Goal: Task Accomplishment & Management: Manage account settings

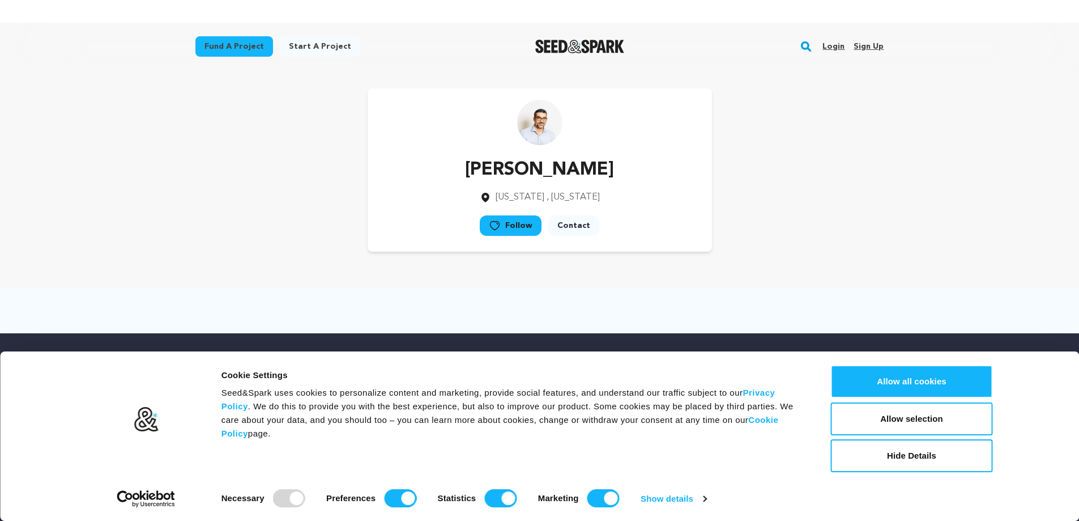
click at [874, 48] on link "Sign up" at bounding box center [869, 46] width 30 height 18
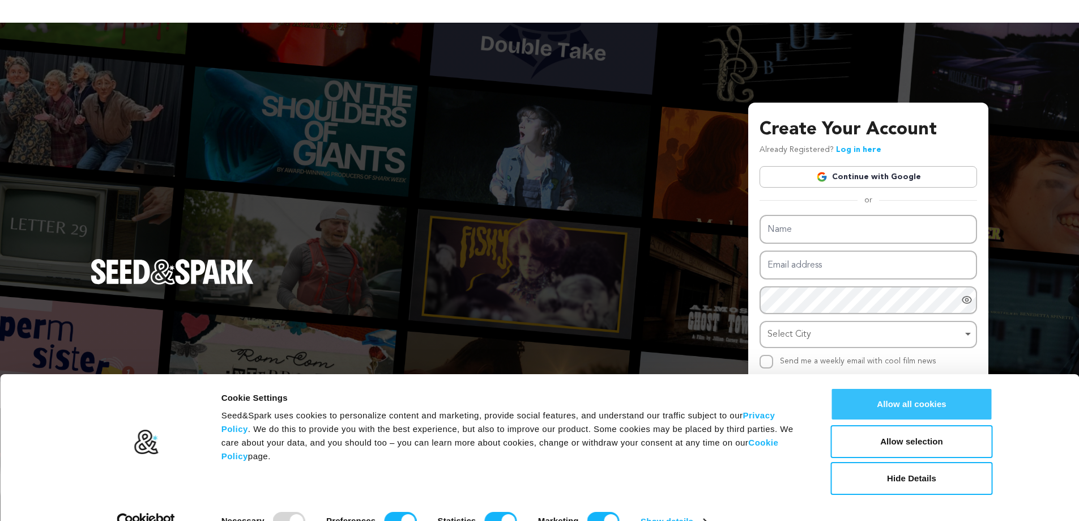
click at [948, 403] on button "Allow all cookies" at bounding box center [912, 403] width 162 height 33
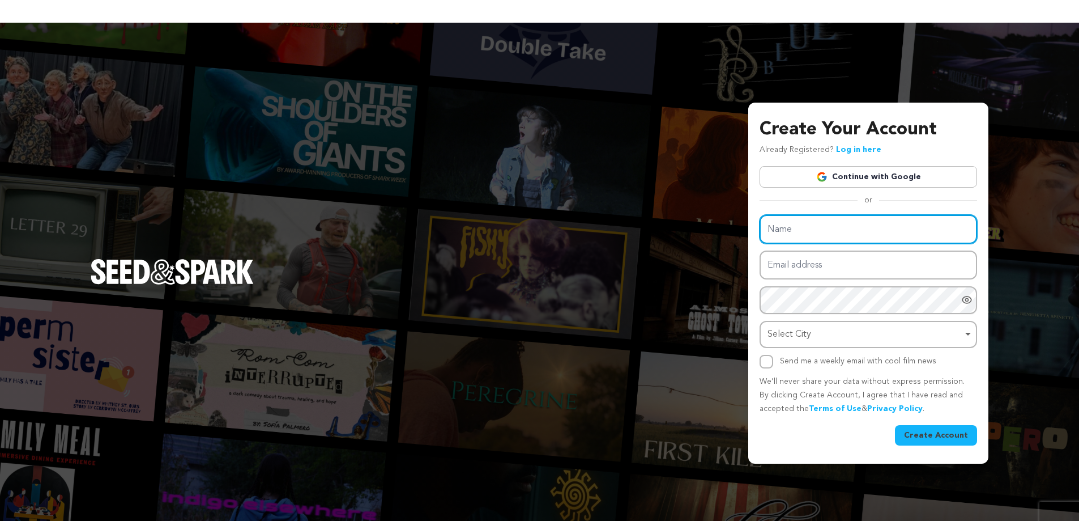
click at [821, 231] on input "Name" at bounding box center [869, 229] width 218 height 29
type input "Accolend LLC"
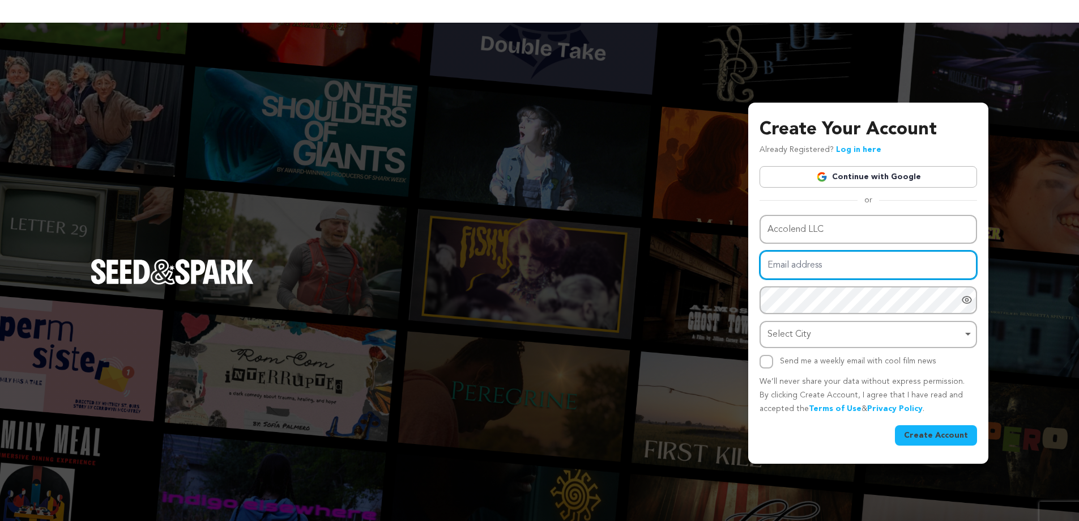
click at [841, 266] on input "Email address" at bounding box center [869, 264] width 218 height 29
type input "accolend1@yopmail.com"
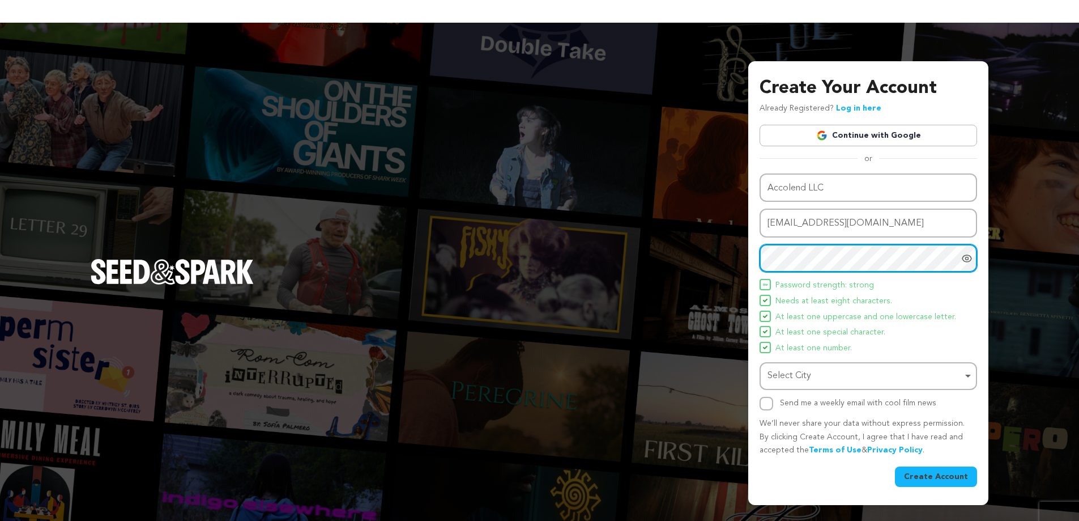
click at [834, 380] on div "Select City Remove item" at bounding box center [865, 376] width 195 height 16
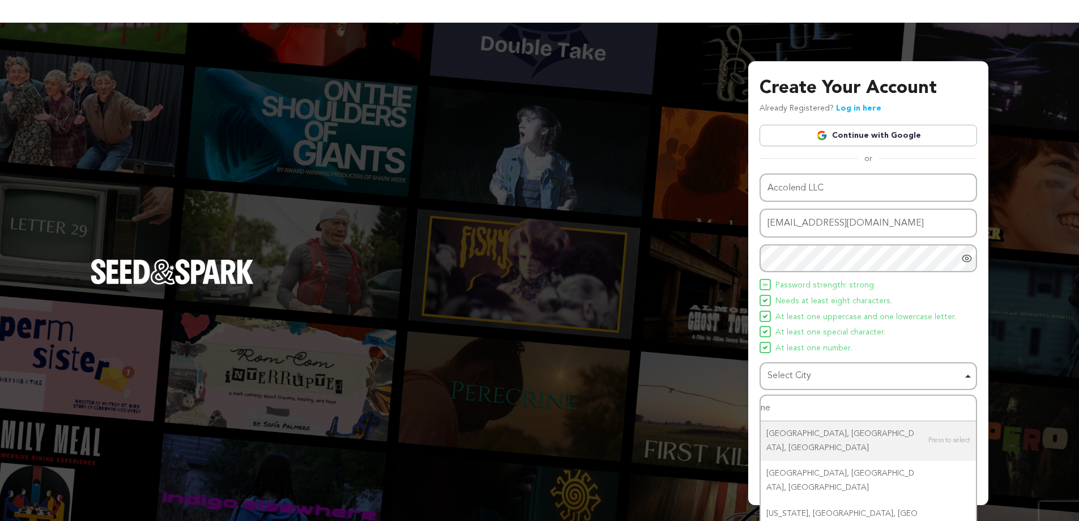
type input "n"
type input "param"
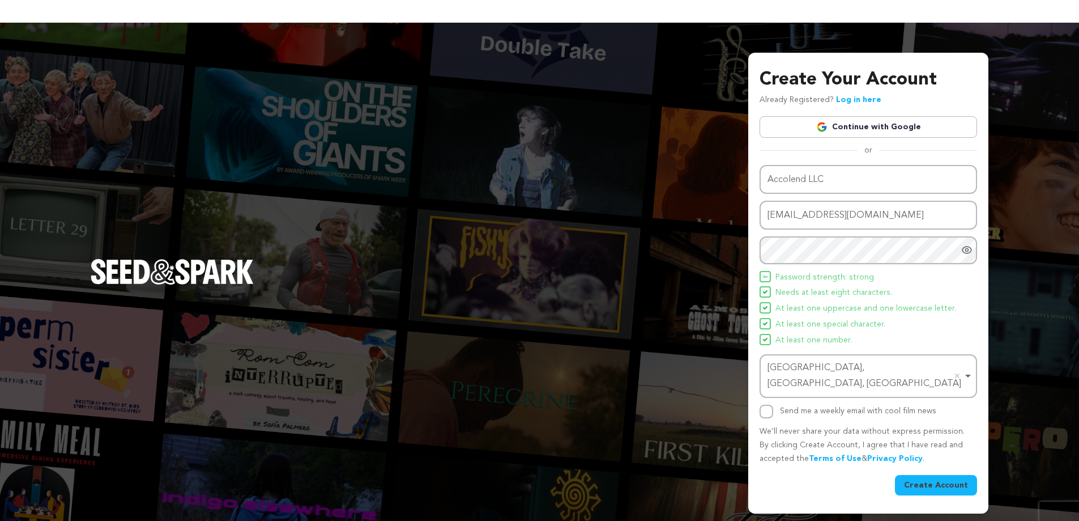
click at [945, 478] on button "Create Account" at bounding box center [936, 485] width 82 height 20
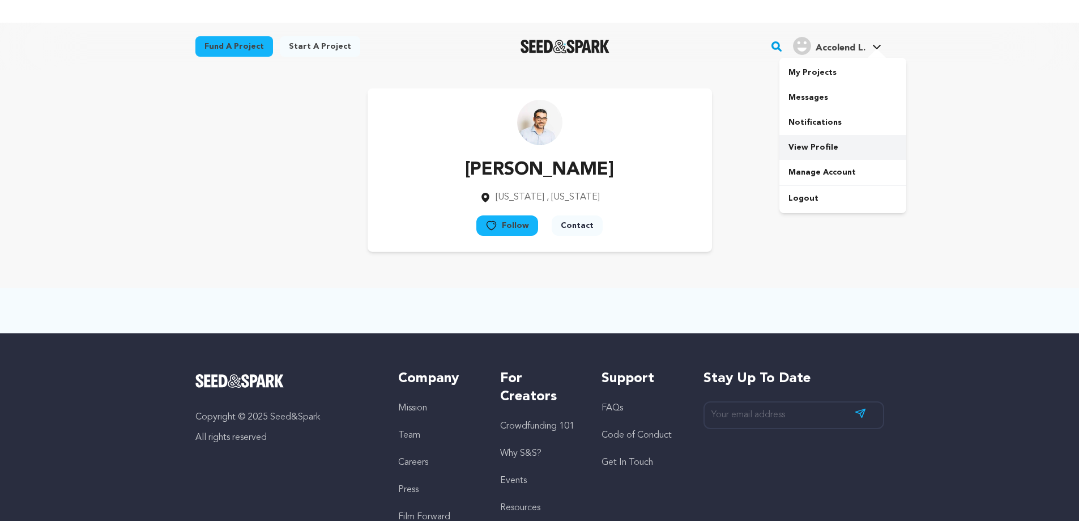
click at [813, 143] on link "View Profile" at bounding box center [842, 147] width 127 height 25
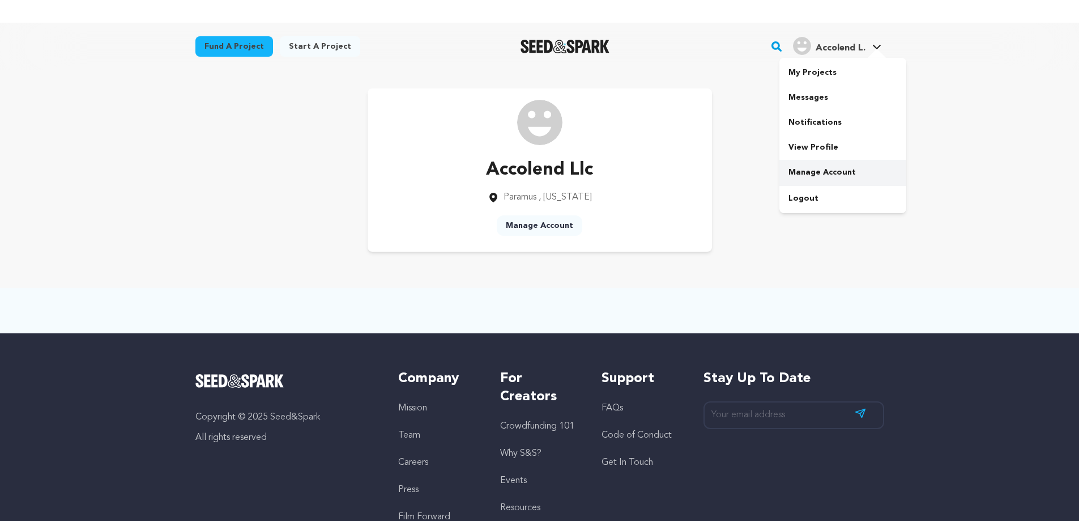
click at [821, 170] on link "Manage Account" at bounding box center [842, 172] width 127 height 25
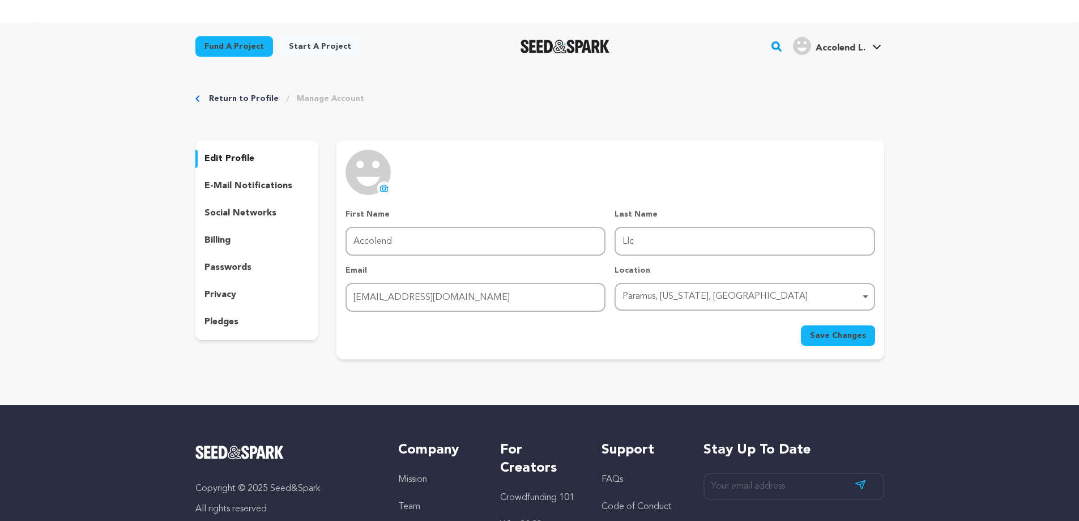
click at [385, 185] on icon at bounding box center [384, 188] width 7 height 6
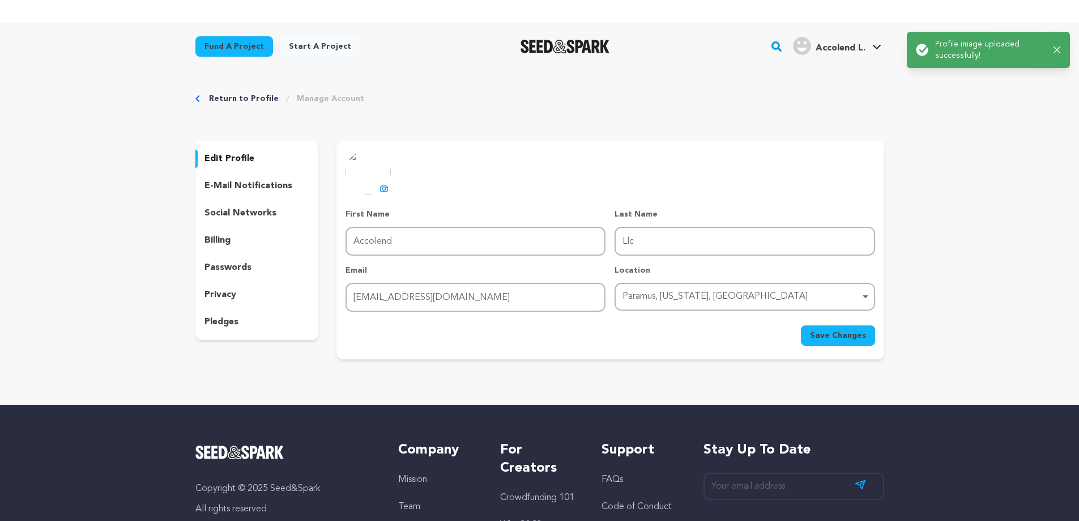
click at [835, 332] on span "Save Changes" at bounding box center [838, 335] width 56 height 11
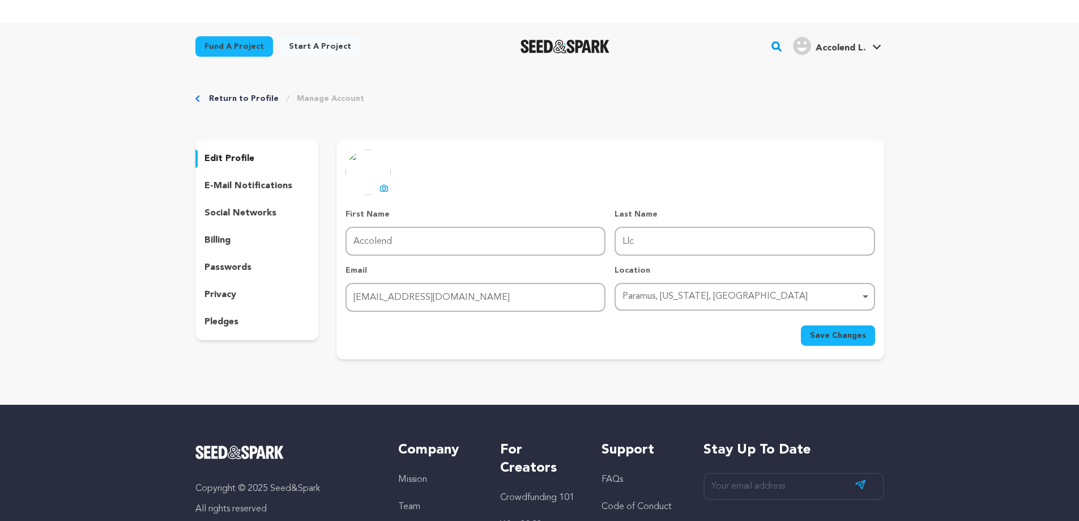
click at [227, 185] on p "e-mail notifications" at bounding box center [248, 186] width 88 height 14
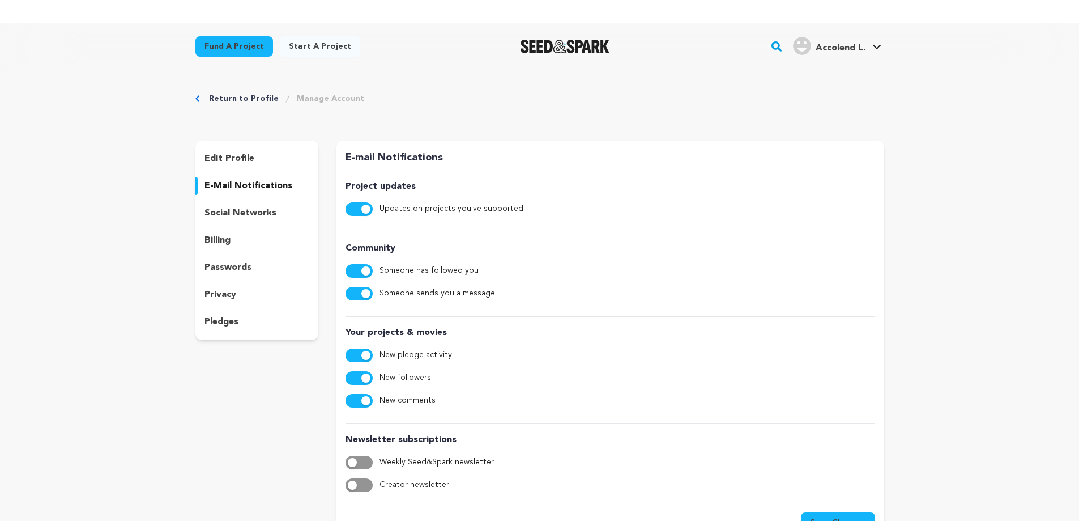
click at [243, 208] on p "social networks" at bounding box center [240, 213] width 72 height 14
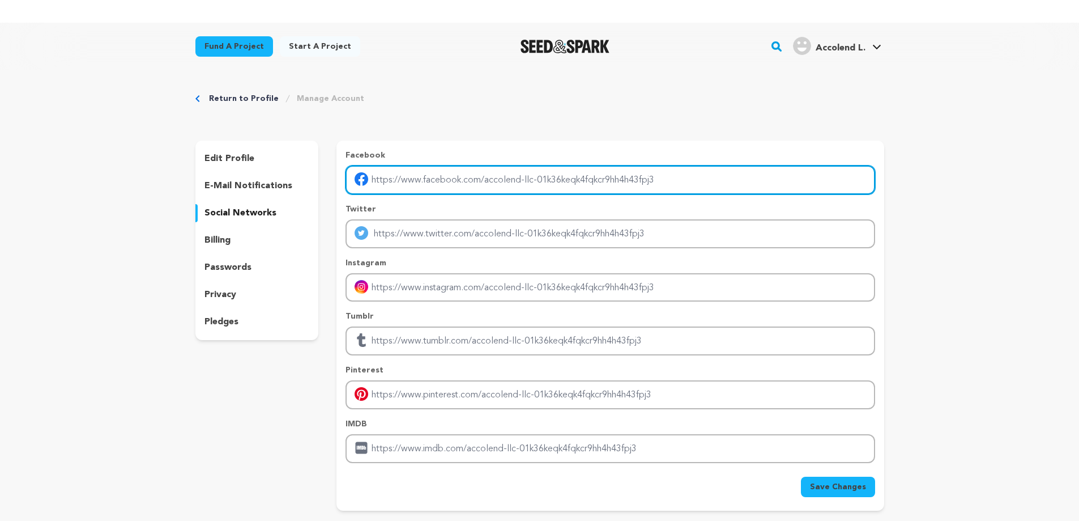
paste input "https://www.facebook.com/Accolend"
type input "https://www.facebook.com/Accolend"
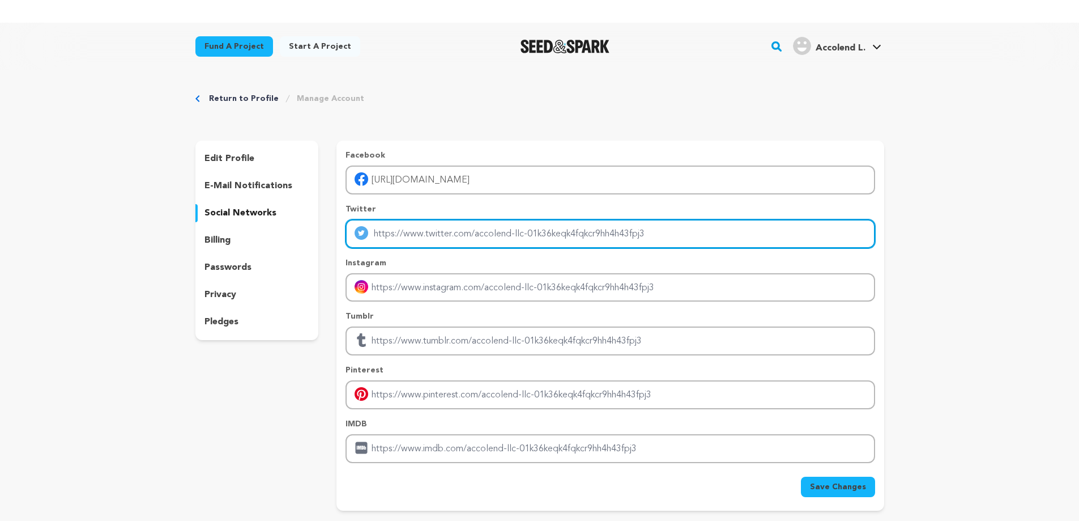
click at [471, 234] on input "Enter twitter profile link" at bounding box center [610, 233] width 529 height 29
type input "https://twitter.com/accolend"
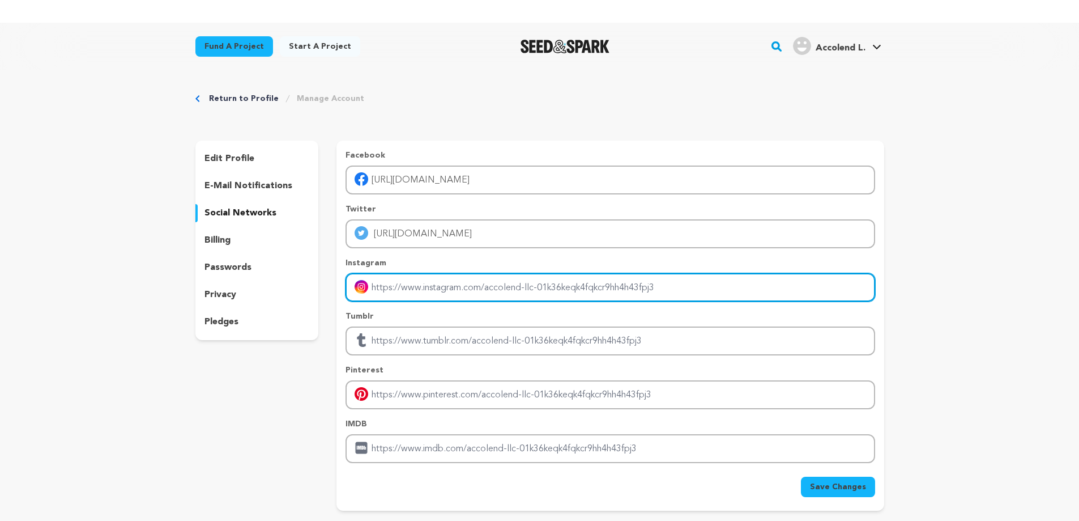
click at [441, 287] on input "Enter instagram handle link" at bounding box center [610, 287] width 529 height 29
type input "https://www.instagram.com/accolend_"
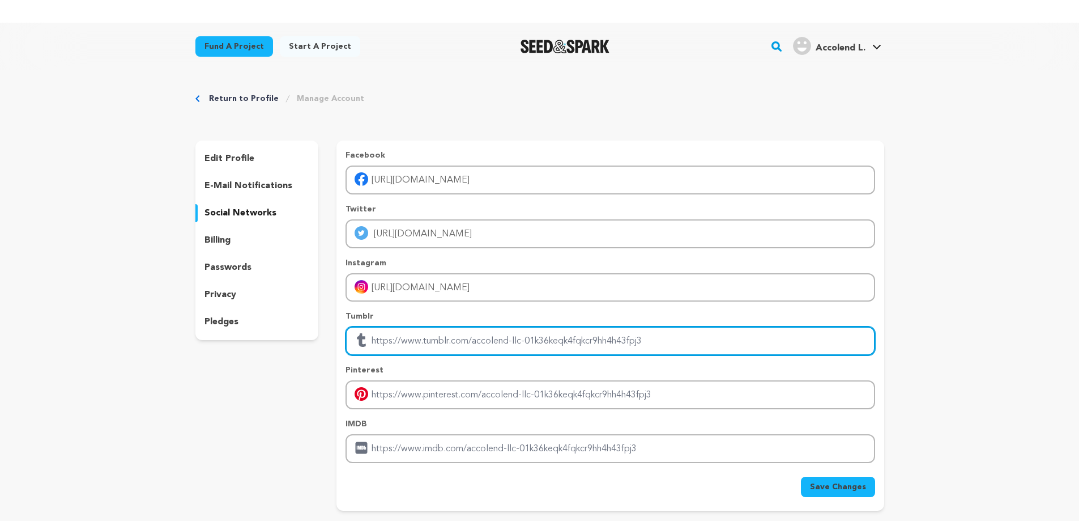
click at [454, 346] on input "Enter tubmlr profile link" at bounding box center [610, 340] width 529 height 29
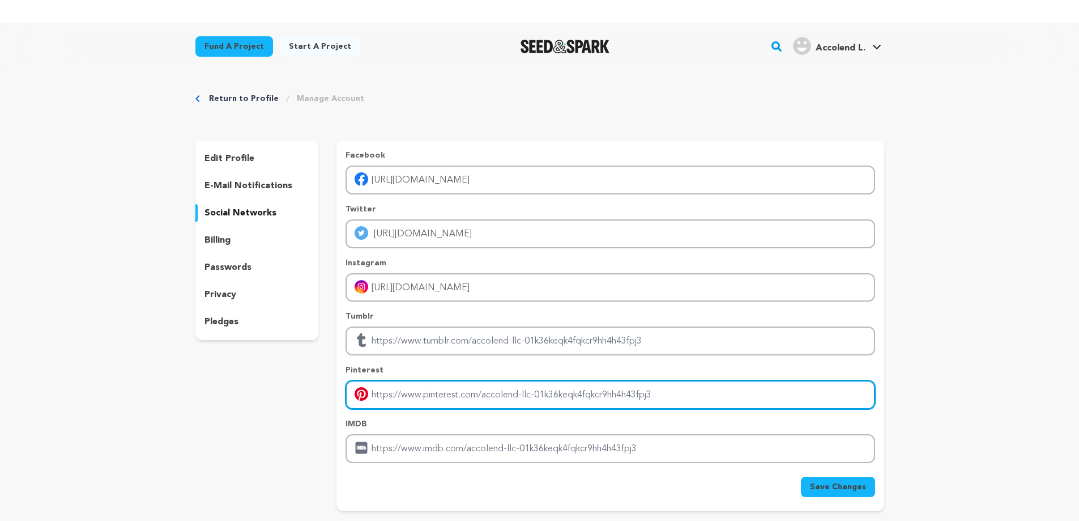
click at [403, 398] on input "Enter pinterest profile link" at bounding box center [610, 394] width 529 height 29
type input "https://www.pinterest.com/accolend1205"
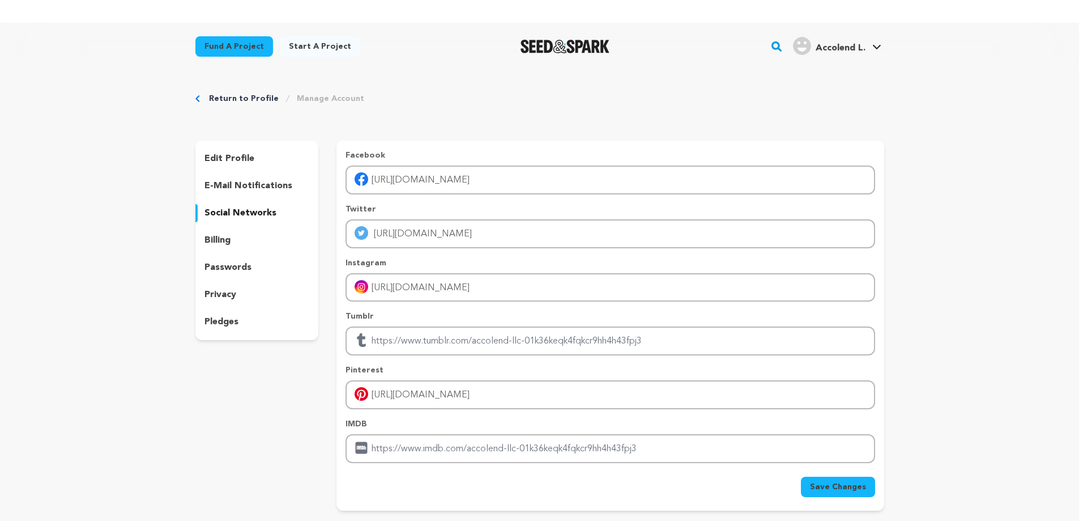
click at [819, 488] on span "Save Changes" at bounding box center [838, 486] width 56 height 11
click at [214, 235] on p "billing" at bounding box center [217, 240] width 26 height 14
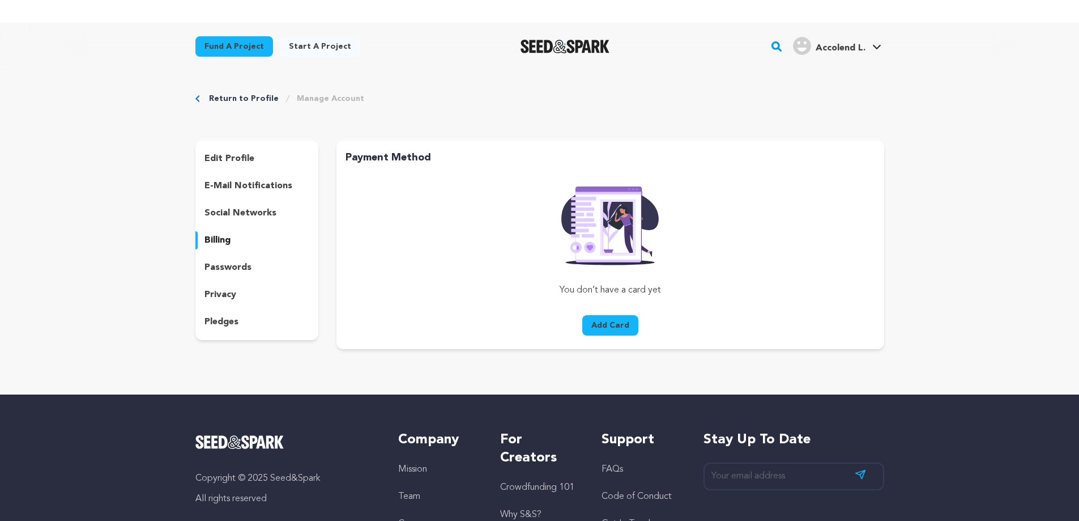
click at [227, 267] on p "passwords" at bounding box center [227, 268] width 47 height 14
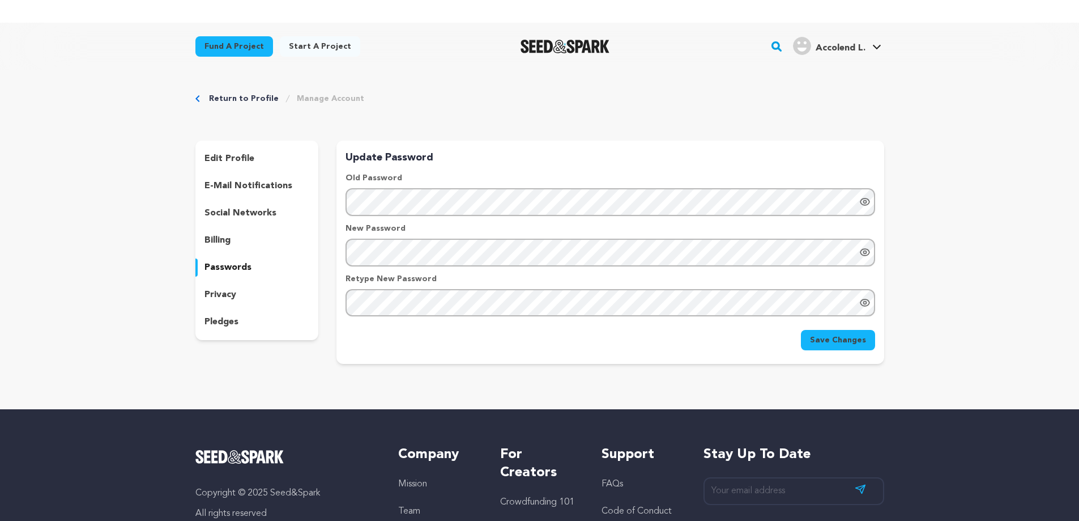
click at [223, 286] on div "privacy" at bounding box center [256, 294] width 123 height 18
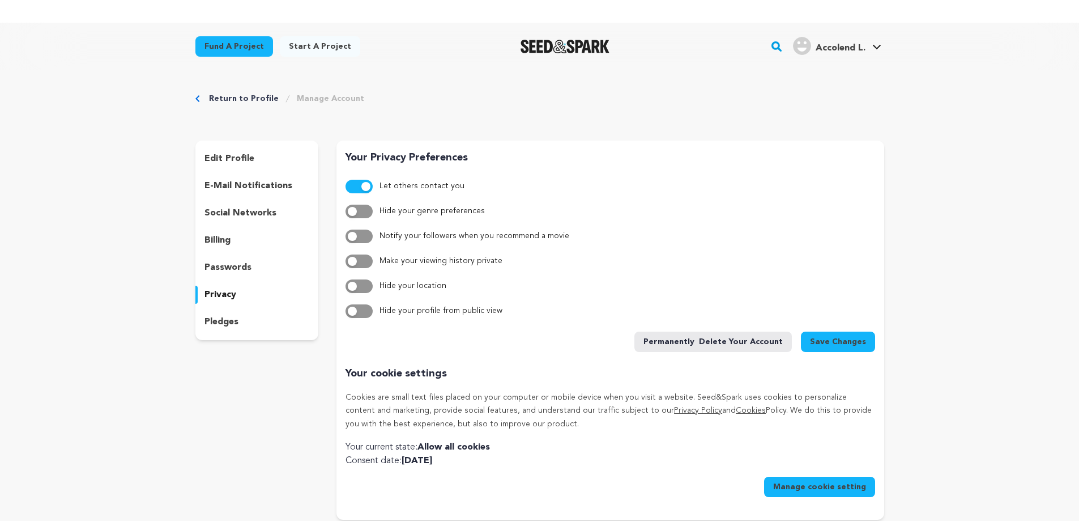
click at [221, 318] on p "pledges" at bounding box center [221, 322] width 34 height 14
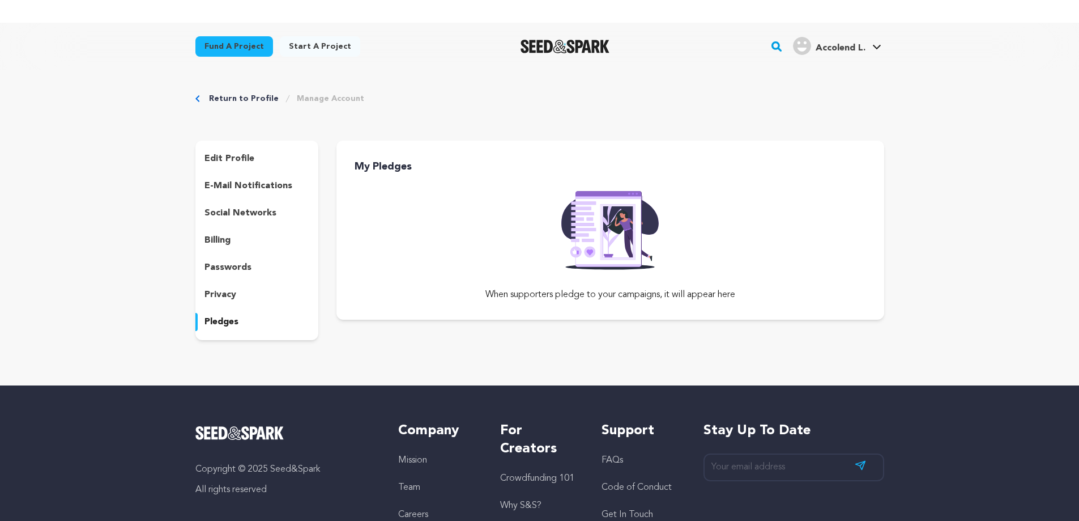
click at [240, 157] on p "edit profile" at bounding box center [229, 159] width 50 height 14
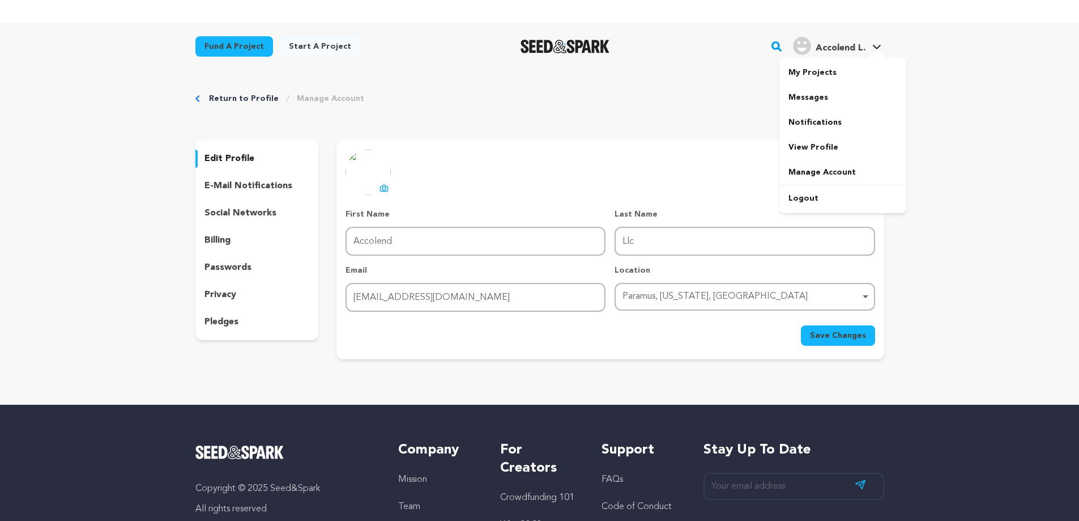
click at [876, 49] on div at bounding box center [877, 54] width 23 height 11
click at [815, 73] on link "My Projects" at bounding box center [842, 72] width 127 height 25
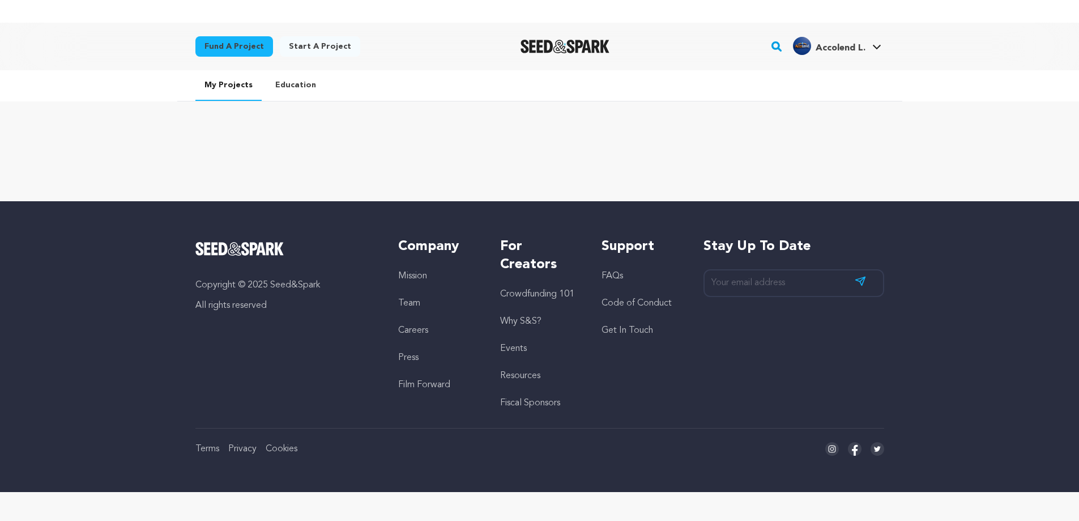
click at [274, 86] on link "Education" at bounding box center [295, 84] width 59 height 29
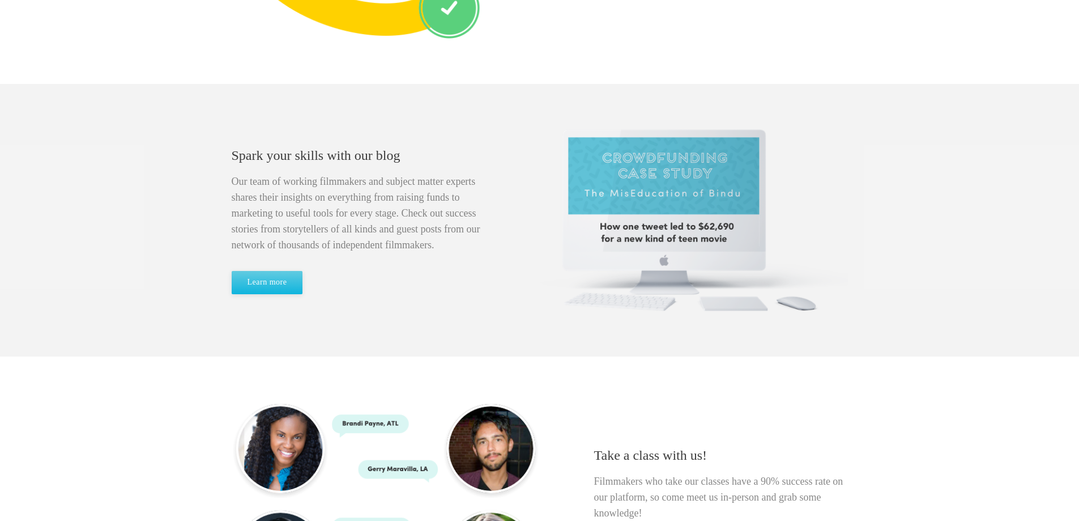
scroll to position [736, 0]
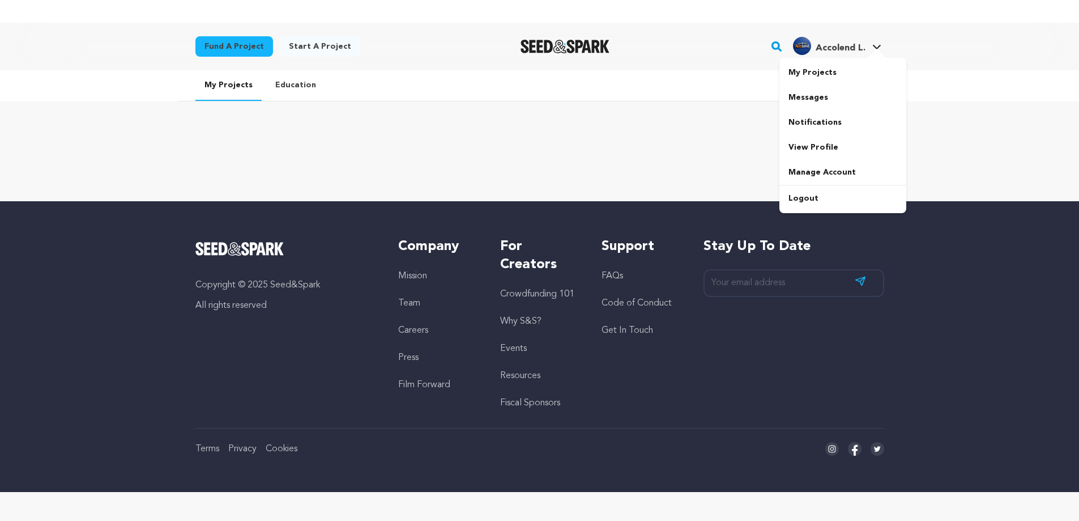
click at [857, 47] on span "Accolend L." at bounding box center [841, 48] width 50 height 9
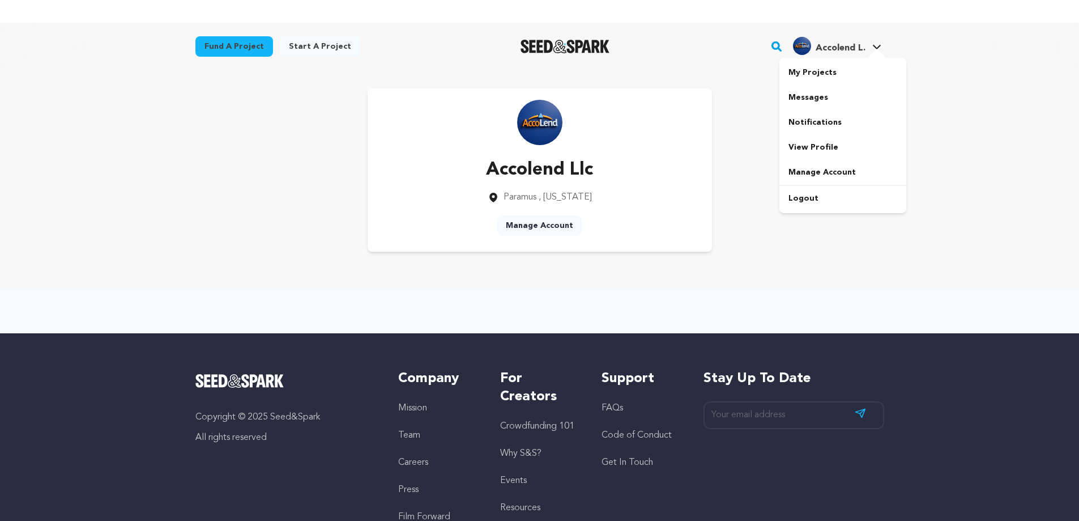
click at [873, 52] on div at bounding box center [877, 54] width 23 height 11
click at [838, 76] on link "My Projects" at bounding box center [842, 72] width 127 height 25
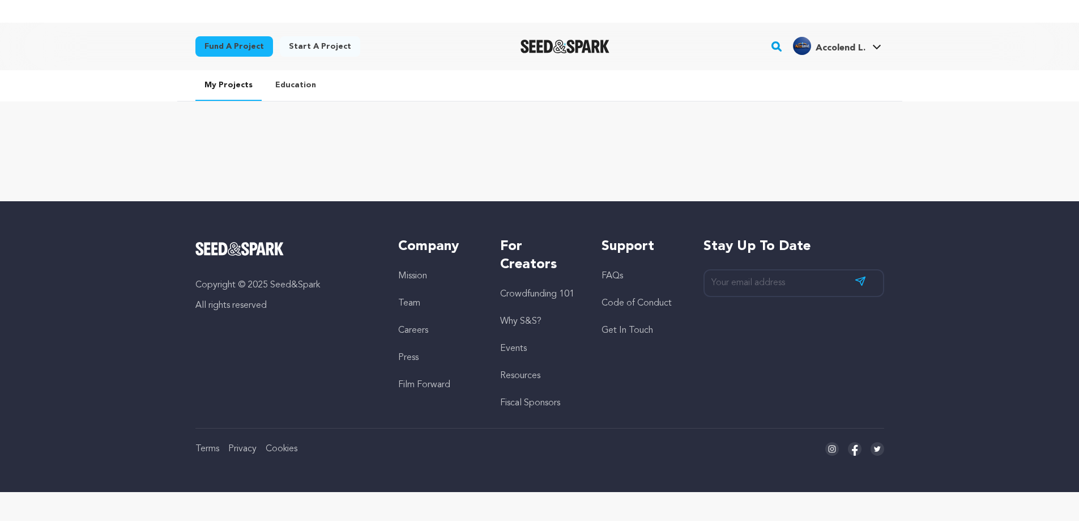
click at [295, 83] on link "Education" at bounding box center [295, 84] width 59 height 29
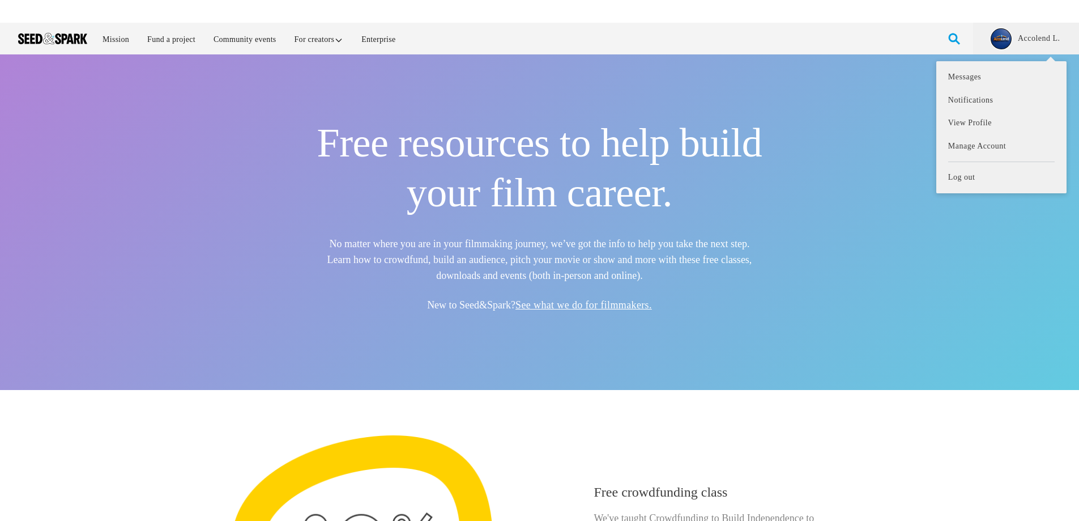
click at [1007, 40] on img at bounding box center [1001, 39] width 20 height 20
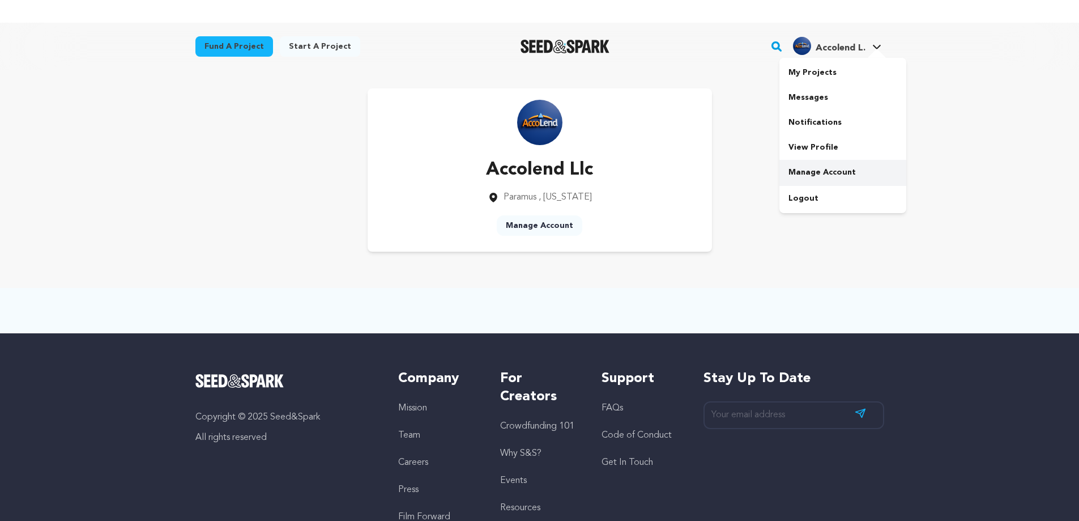
click at [816, 171] on link "Manage Account" at bounding box center [842, 172] width 127 height 25
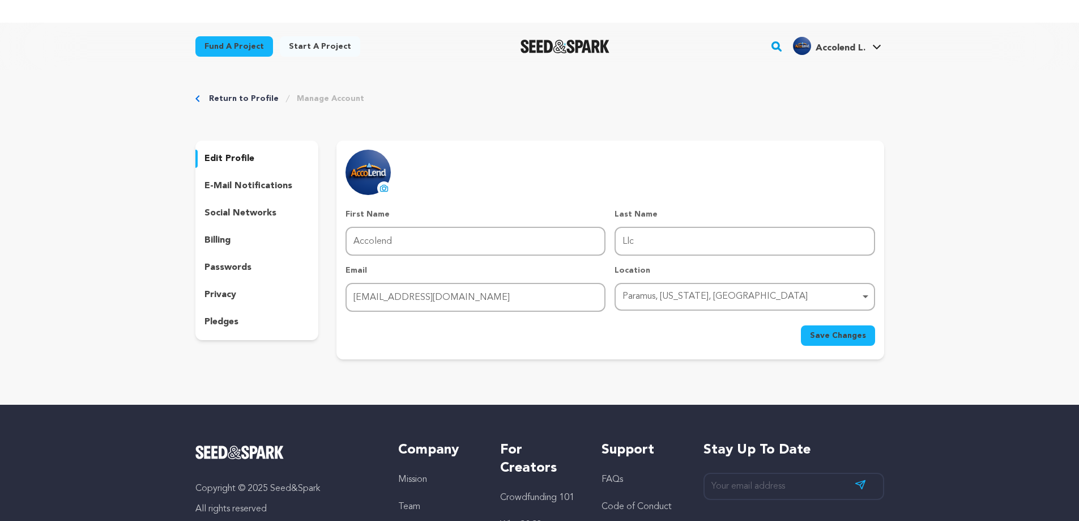
click at [240, 186] on p "e-mail notifications" at bounding box center [248, 186] width 88 height 14
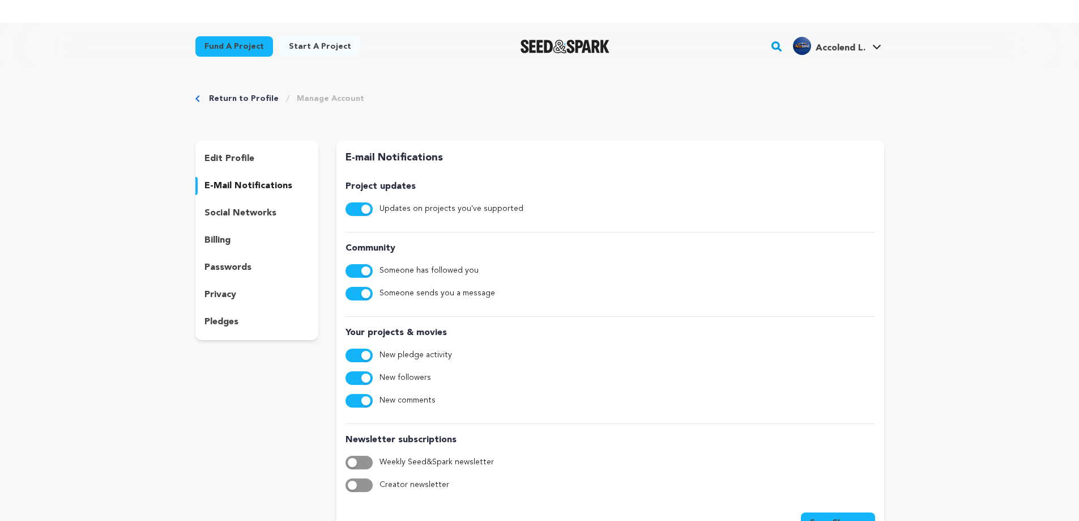
click at [254, 214] on p "social networks" at bounding box center [240, 213] width 72 height 14
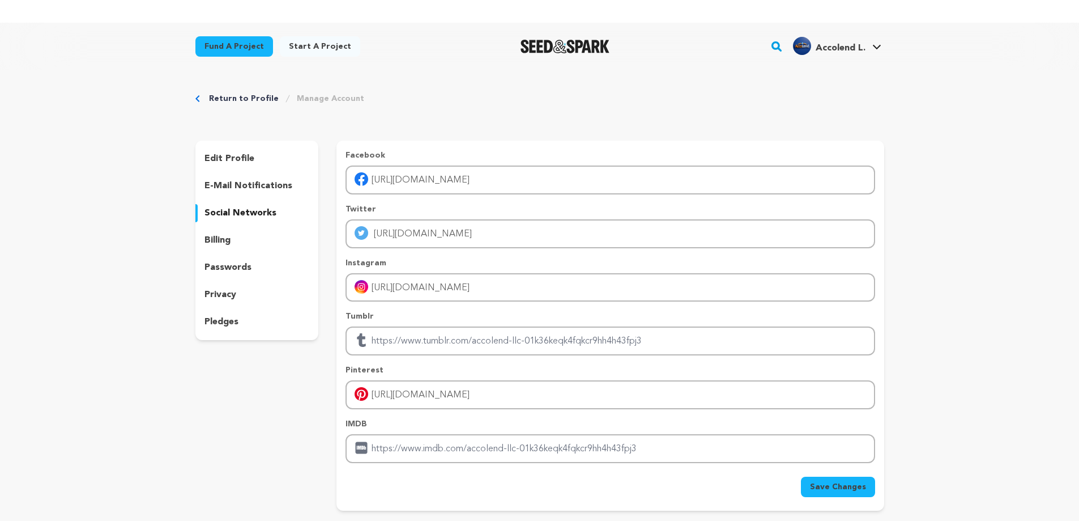
click at [218, 237] on p "billing" at bounding box center [217, 240] width 26 height 14
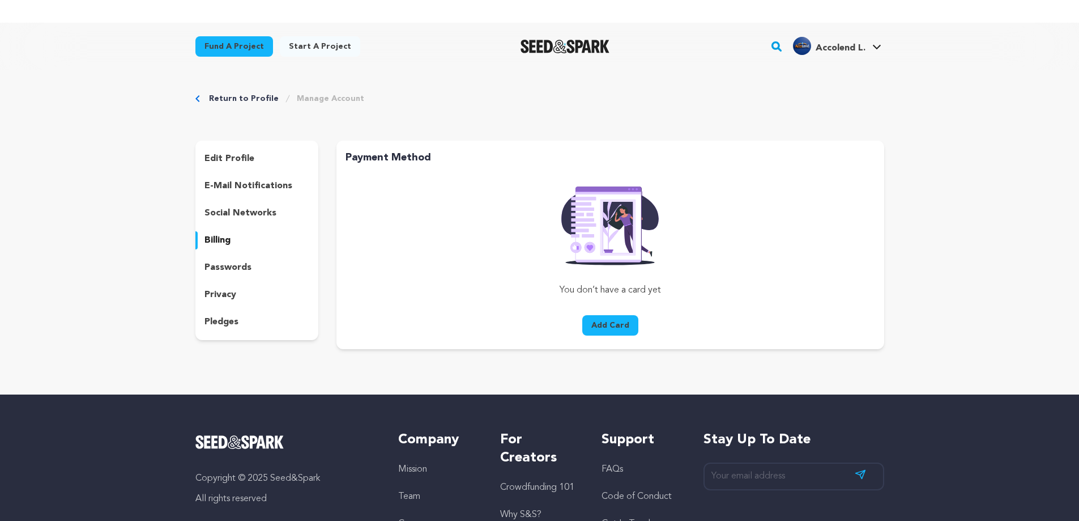
click at [227, 265] on p "passwords" at bounding box center [227, 268] width 47 height 14
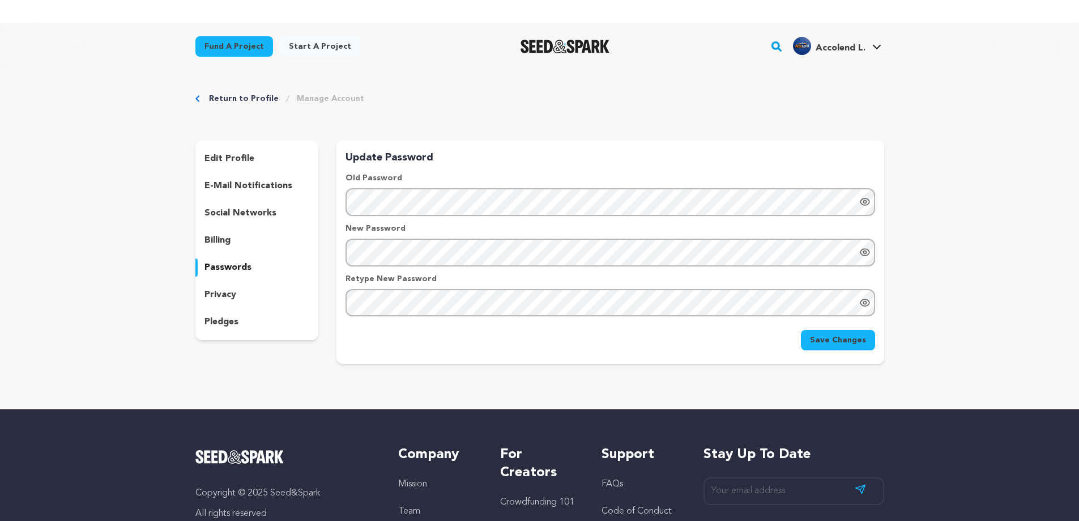
click at [225, 295] on p "privacy" at bounding box center [220, 295] width 32 height 14
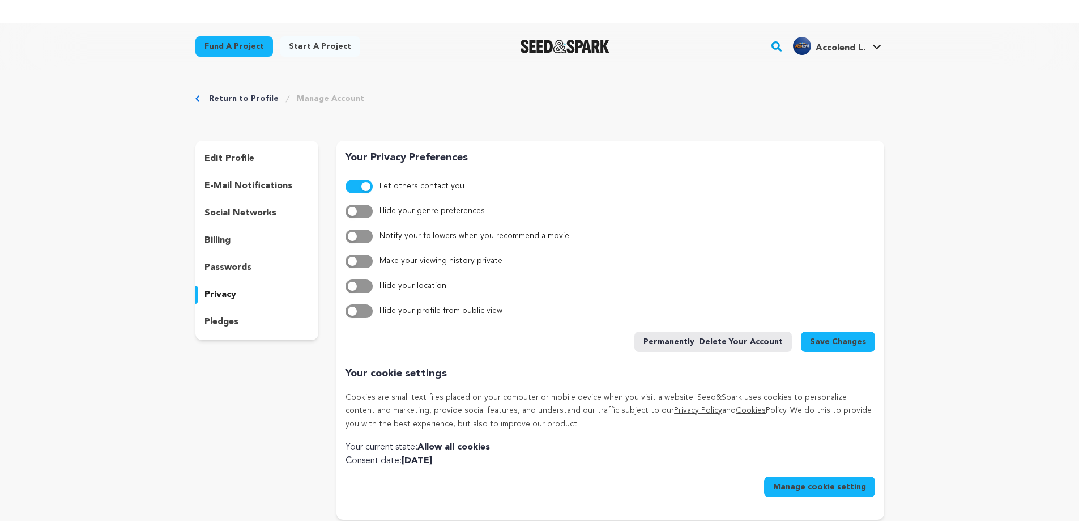
click at [225, 318] on p "pledges" at bounding box center [221, 322] width 34 height 14
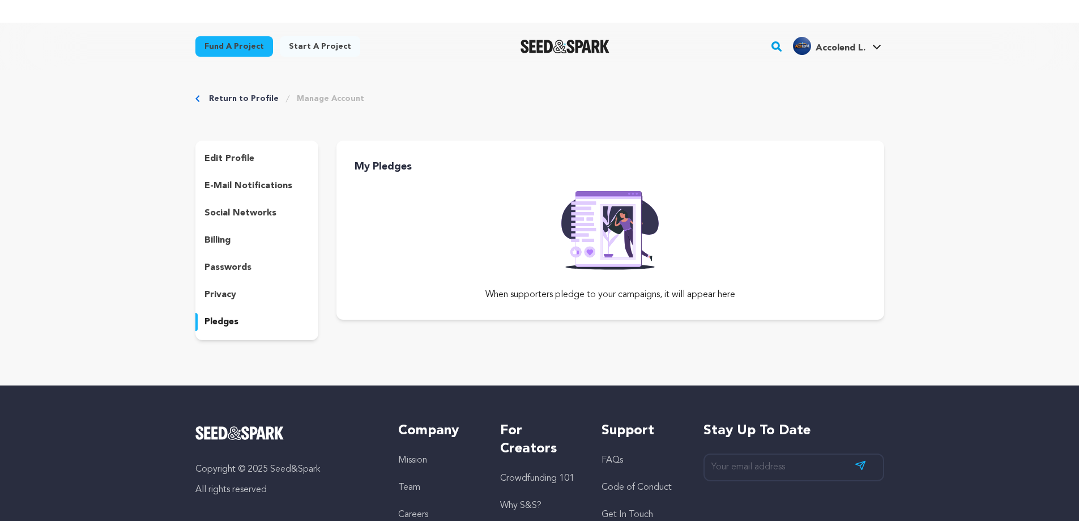
click at [214, 99] on link "Return to Profile" at bounding box center [244, 98] width 70 height 11
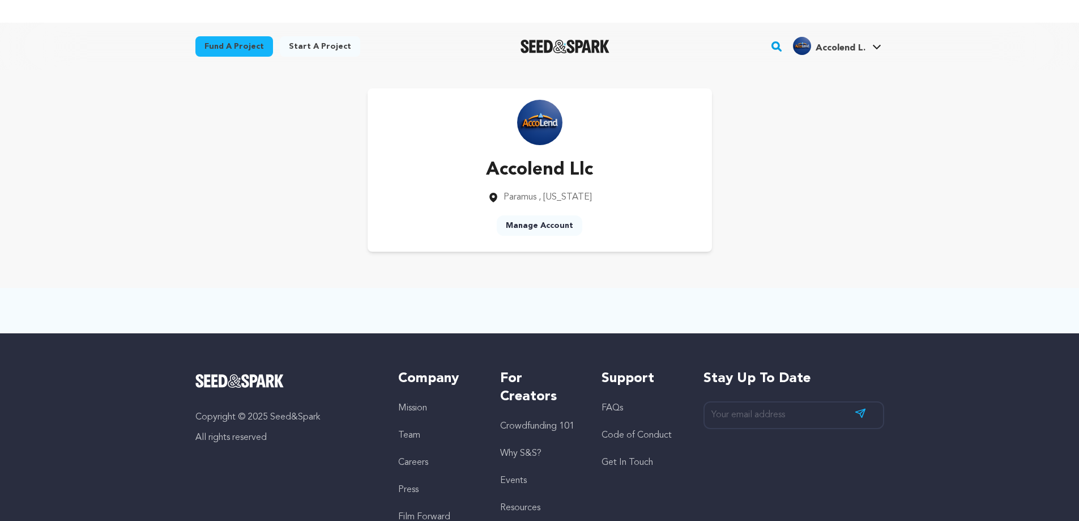
click at [544, 228] on link "Manage Account" at bounding box center [540, 225] width 86 height 20
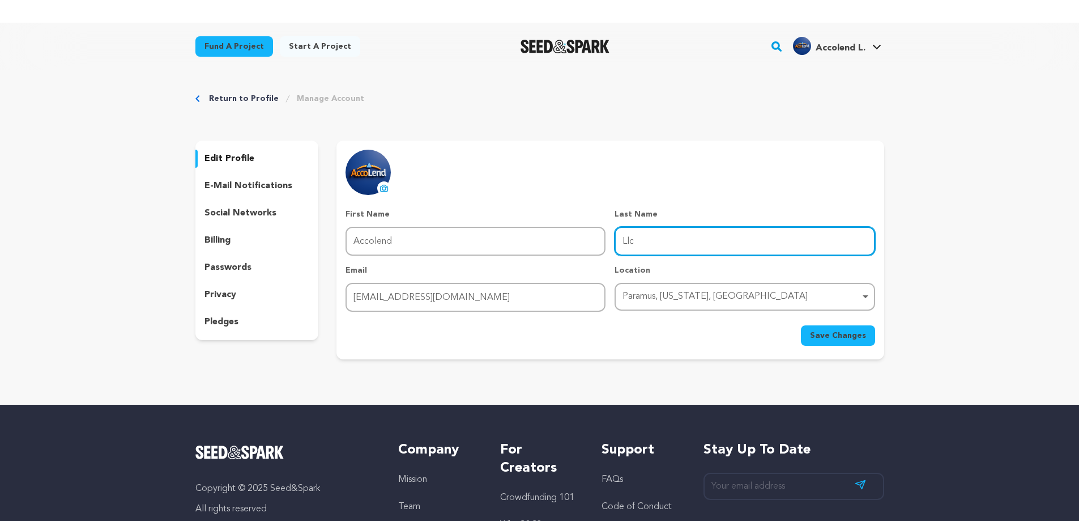
click at [630, 242] on input "Llc" at bounding box center [745, 241] width 260 height 29
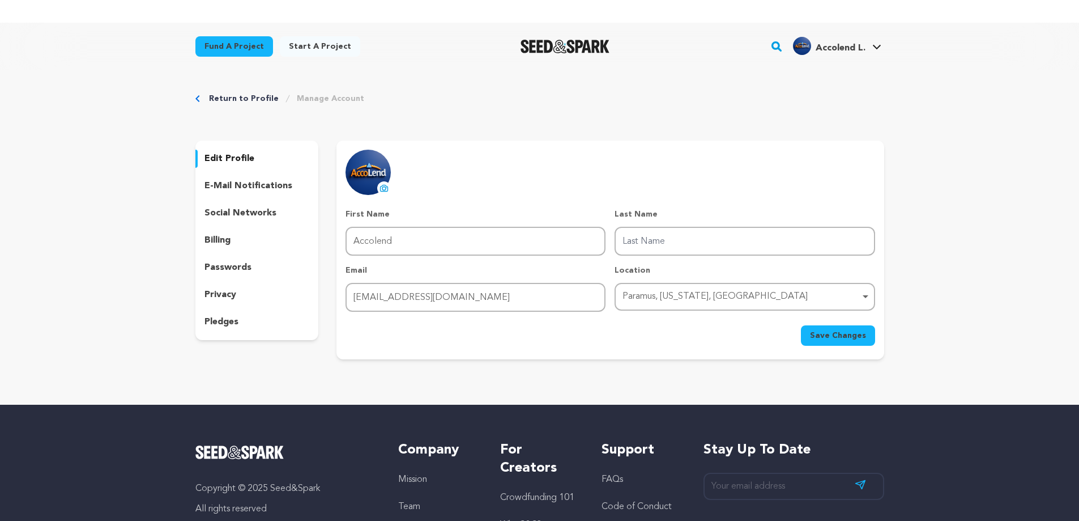
click at [849, 339] on span "Save Changes" at bounding box center [838, 335] width 56 height 11
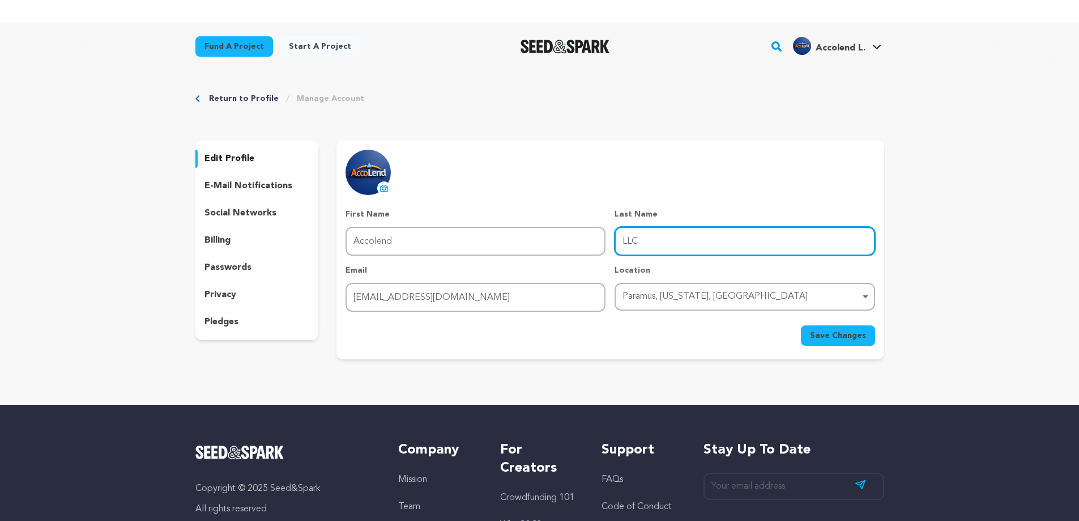
type input "LLC"
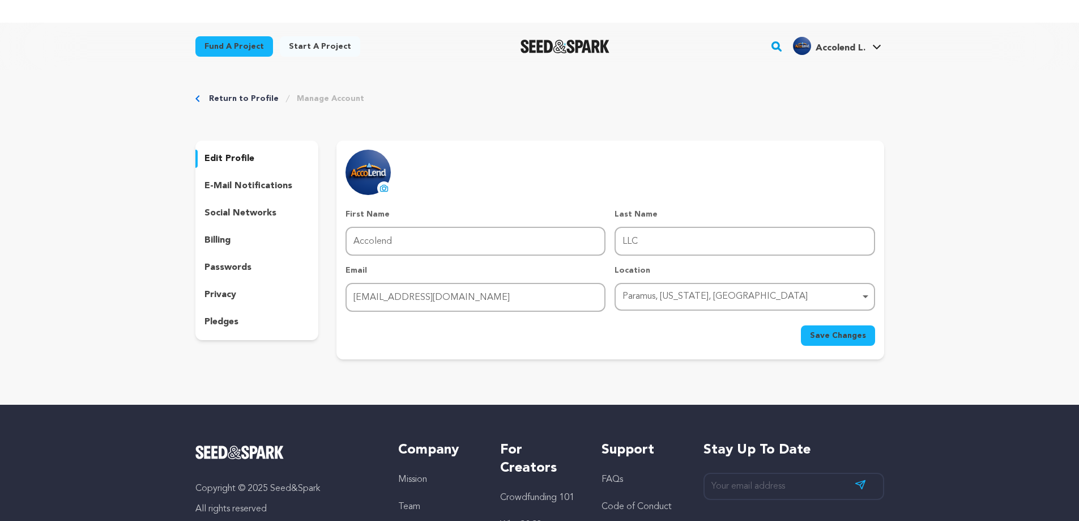
click at [835, 331] on span "Save Changes" at bounding box center [838, 335] width 56 height 11
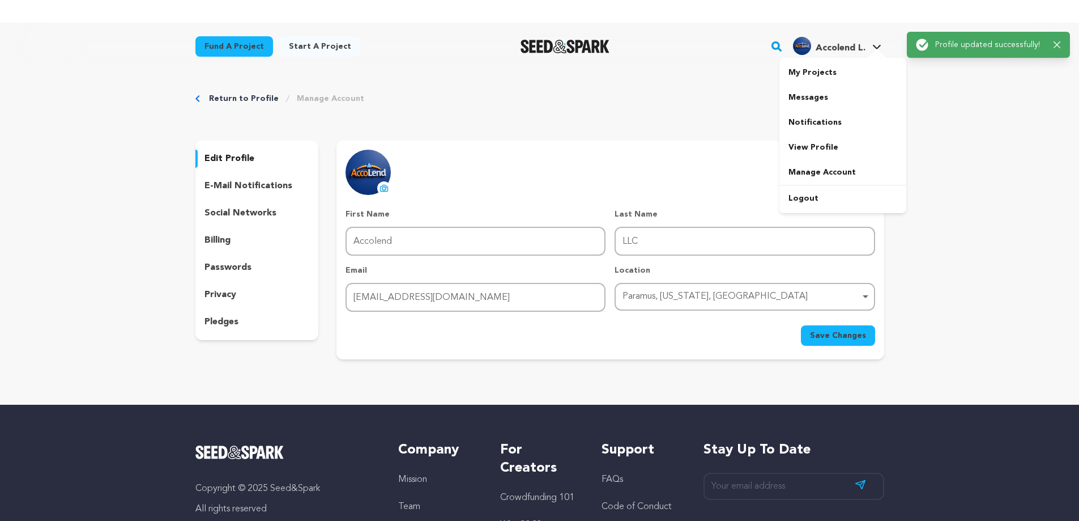
click at [849, 48] on span "Accolend L." at bounding box center [841, 48] width 50 height 9
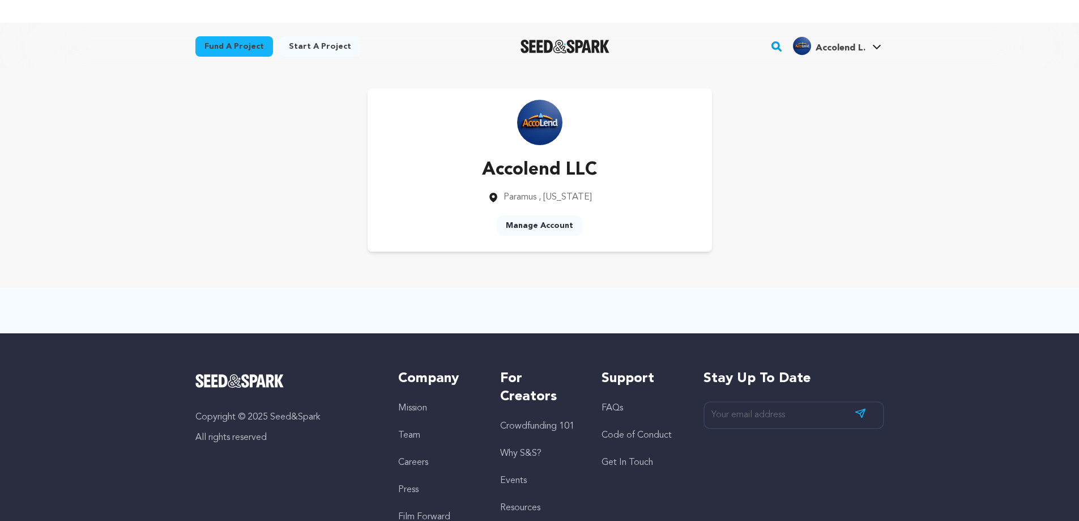
click at [325, 44] on link "Start a project" at bounding box center [320, 46] width 80 height 20
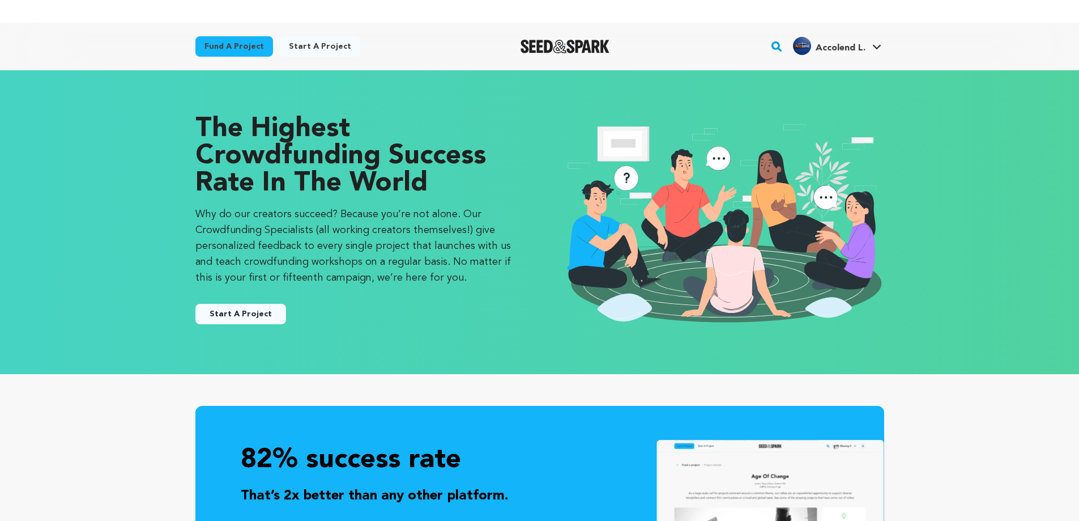
click at [249, 311] on button "Start A Project" at bounding box center [240, 314] width 91 height 20
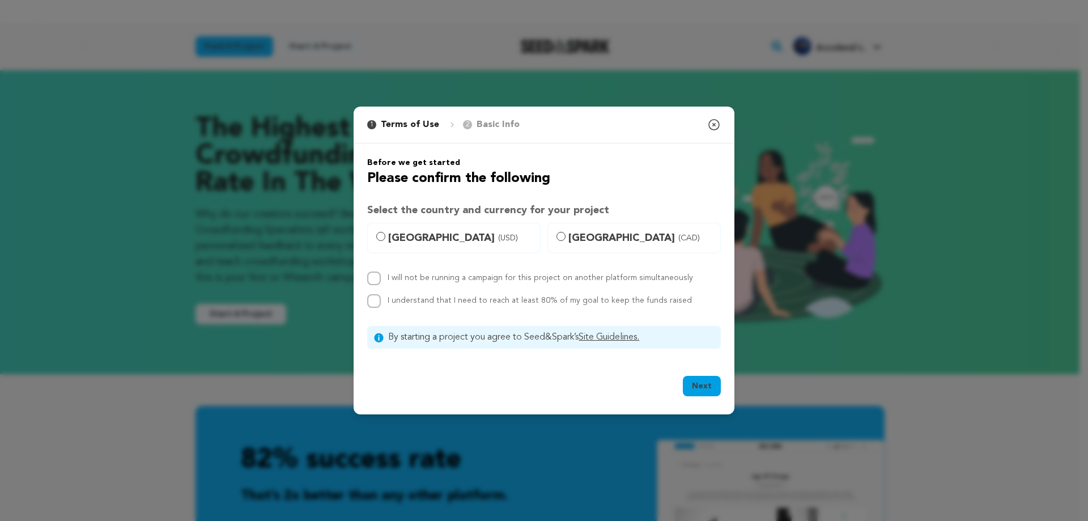
click at [395, 236] on span "United States (USD)" at bounding box center [460, 238] width 145 height 16
click at [385, 236] on input "United States (USD)" at bounding box center [380, 236] width 9 height 9
radio input "true"
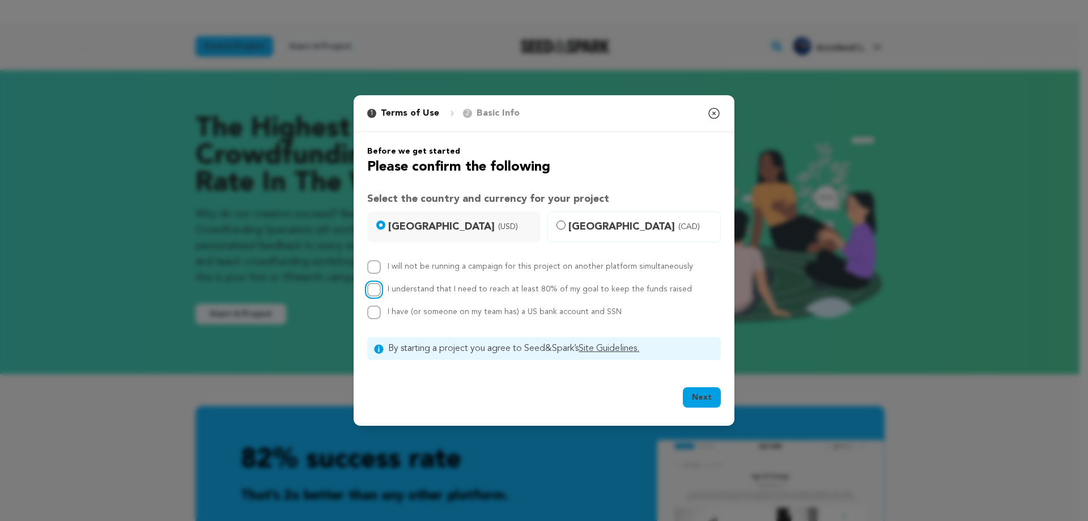
click at [378, 288] on input "I understand that I need to reach at least 80% of my goal to keep the funds rai…" at bounding box center [374, 290] width 14 height 14
checkbox input "false"
click at [713, 113] on icon "button" at bounding box center [714, 113] width 10 height 10
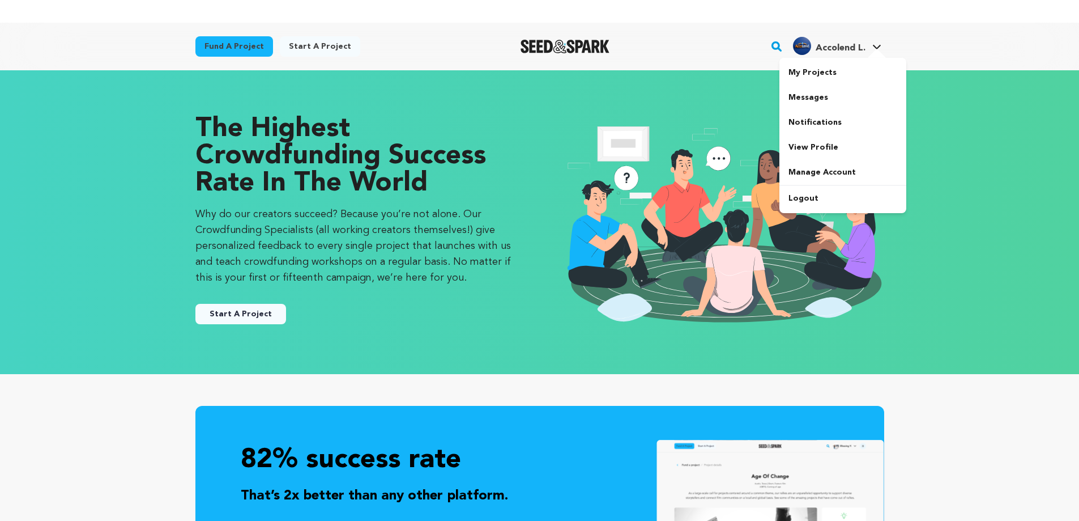
click at [801, 49] on img "Accolend L.'s Profile" at bounding box center [802, 46] width 18 height 18
